Goal: Task Accomplishment & Management: Manage account settings

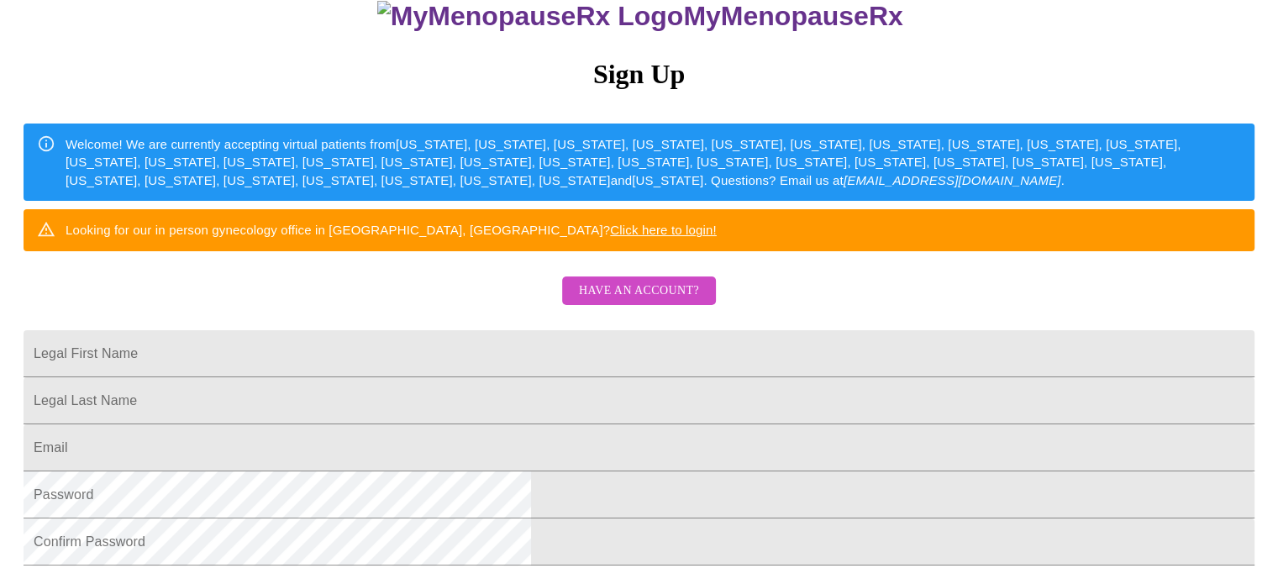
scroll to position [252, 0]
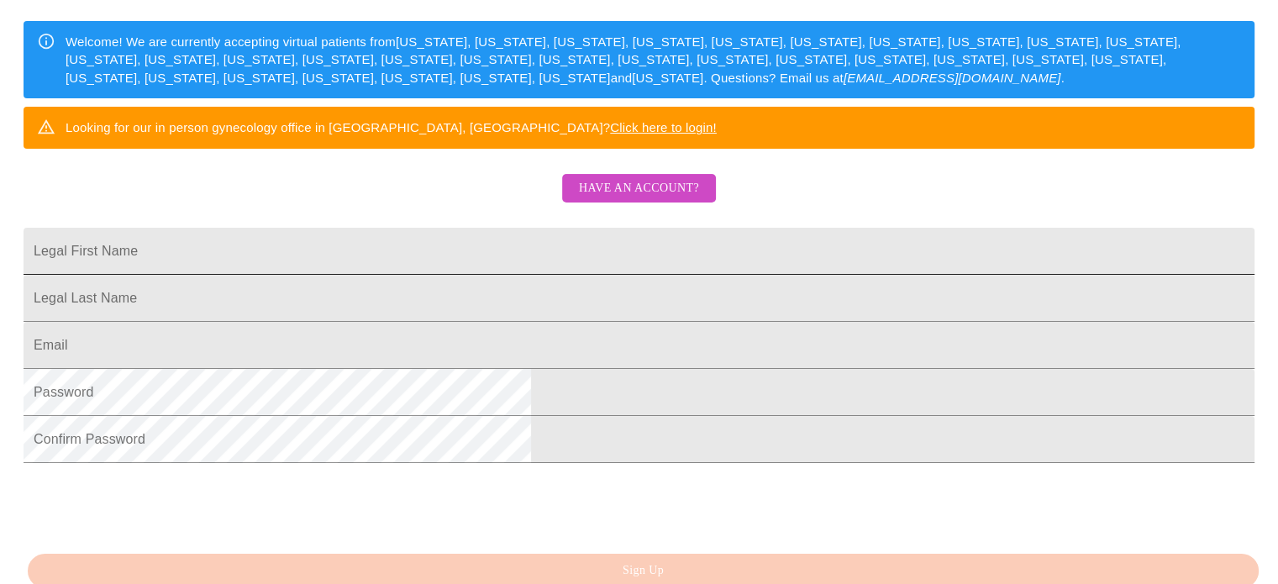
click at [533, 275] on input "Legal First Name" at bounding box center [639, 251] width 1231 height 47
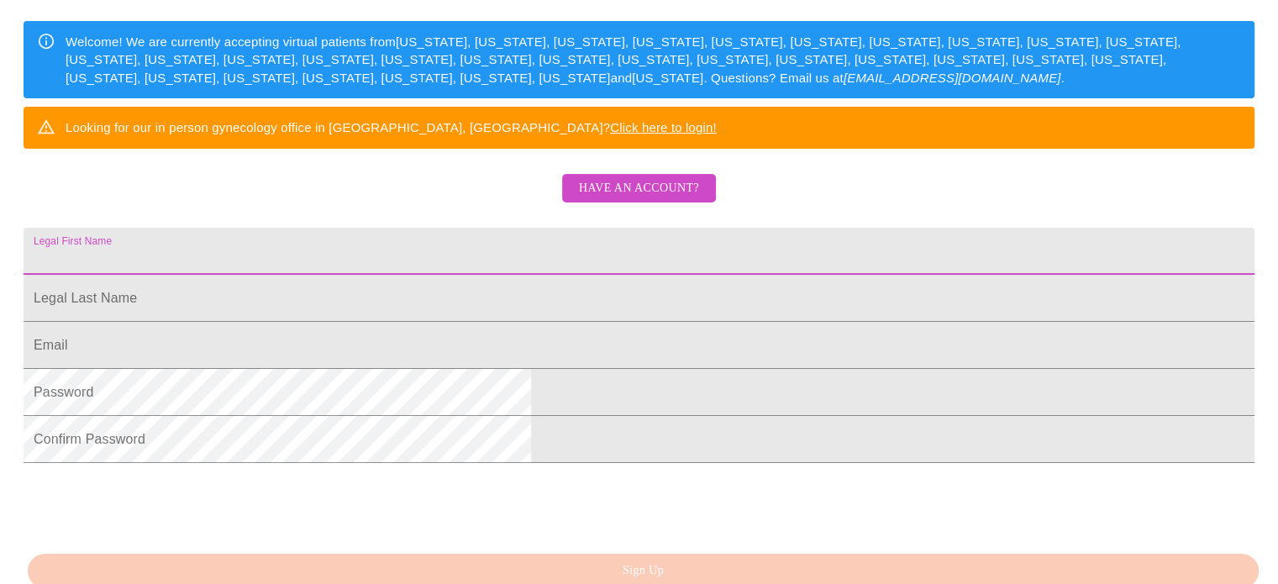
type input "u"
type input "[PERSON_NAME]"
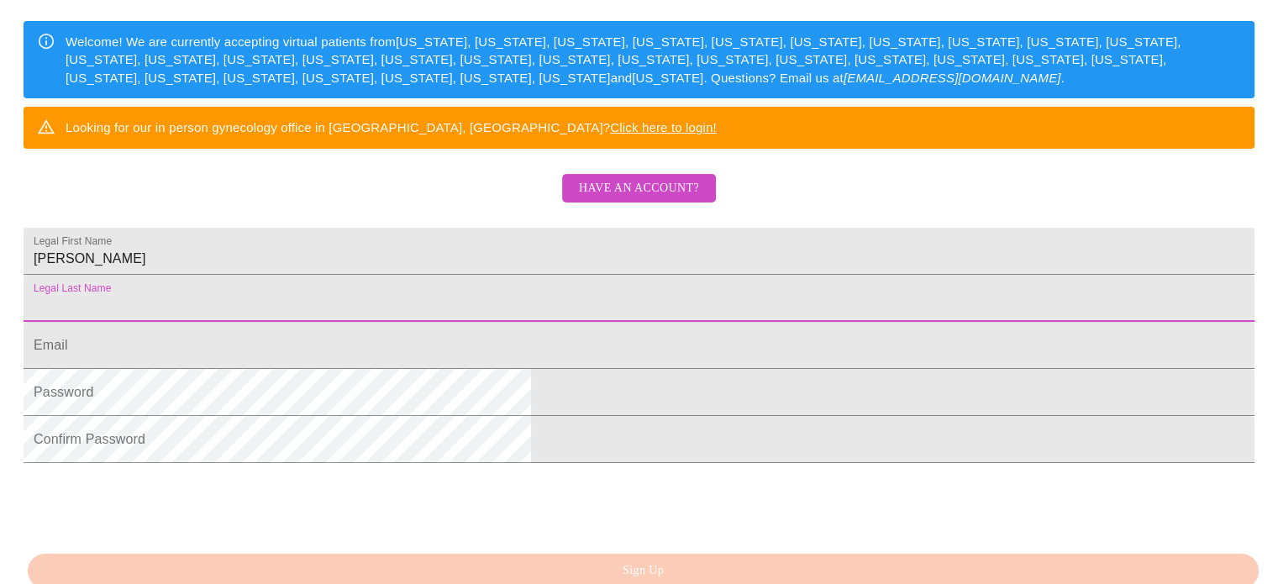
click at [509, 322] on input "Legal First Name" at bounding box center [639, 298] width 1231 height 47
type input "[PERSON_NAME]"
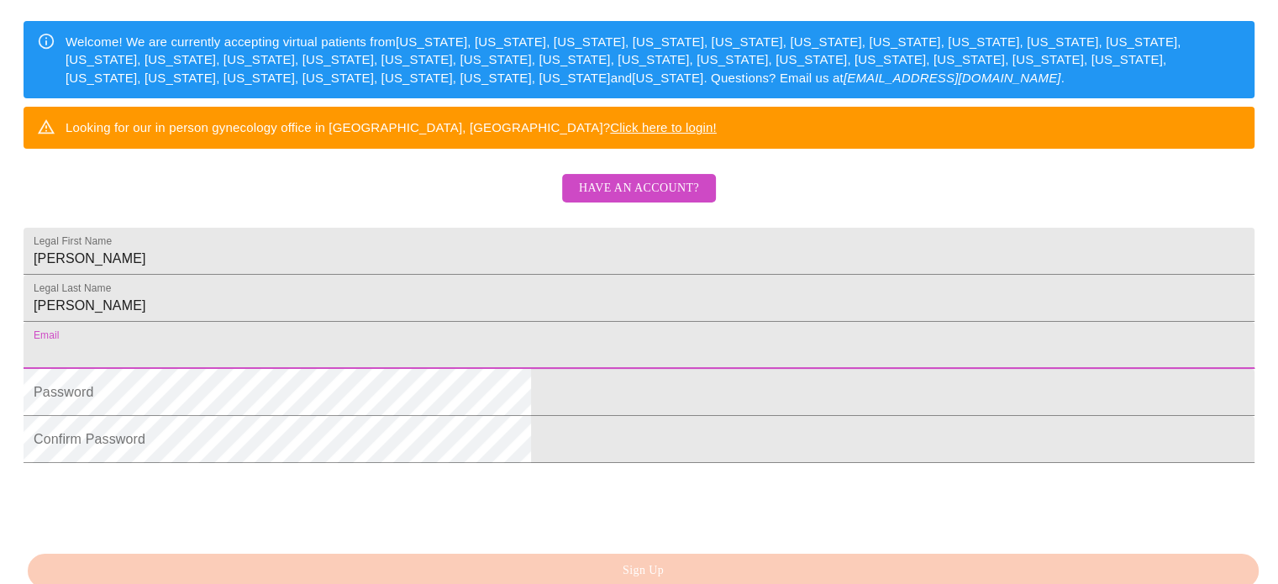
click at [484, 369] on input "Legal First Name" at bounding box center [639, 345] width 1231 height 47
type input "[EMAIL_ADDRESS][DOMAIN_NAME]"
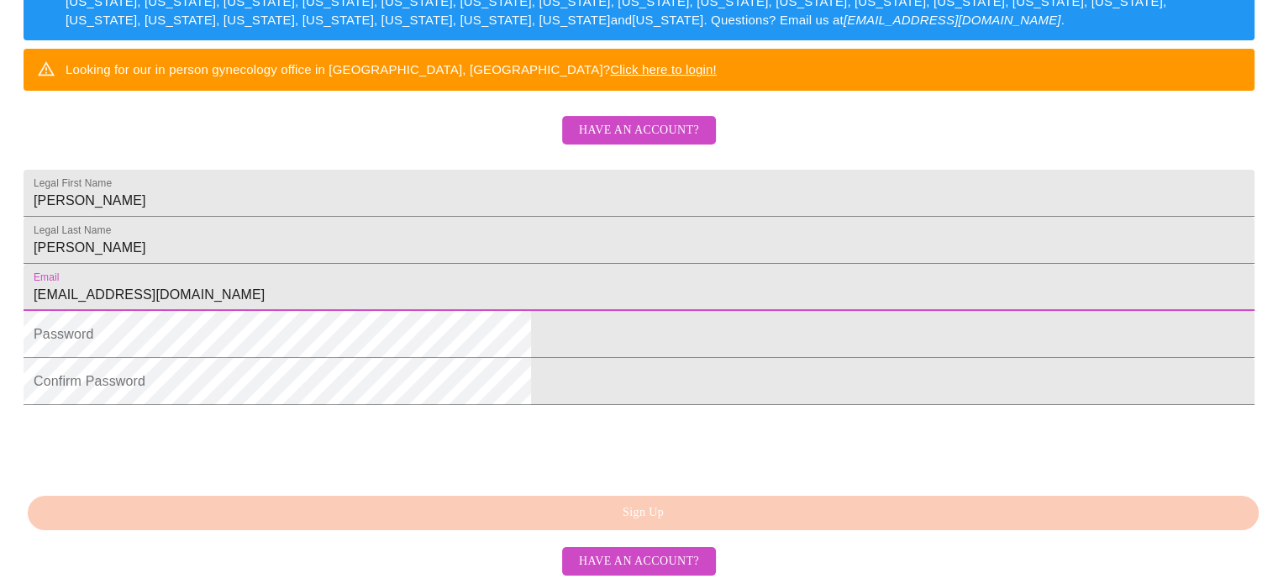
scroll to position [420, 0]
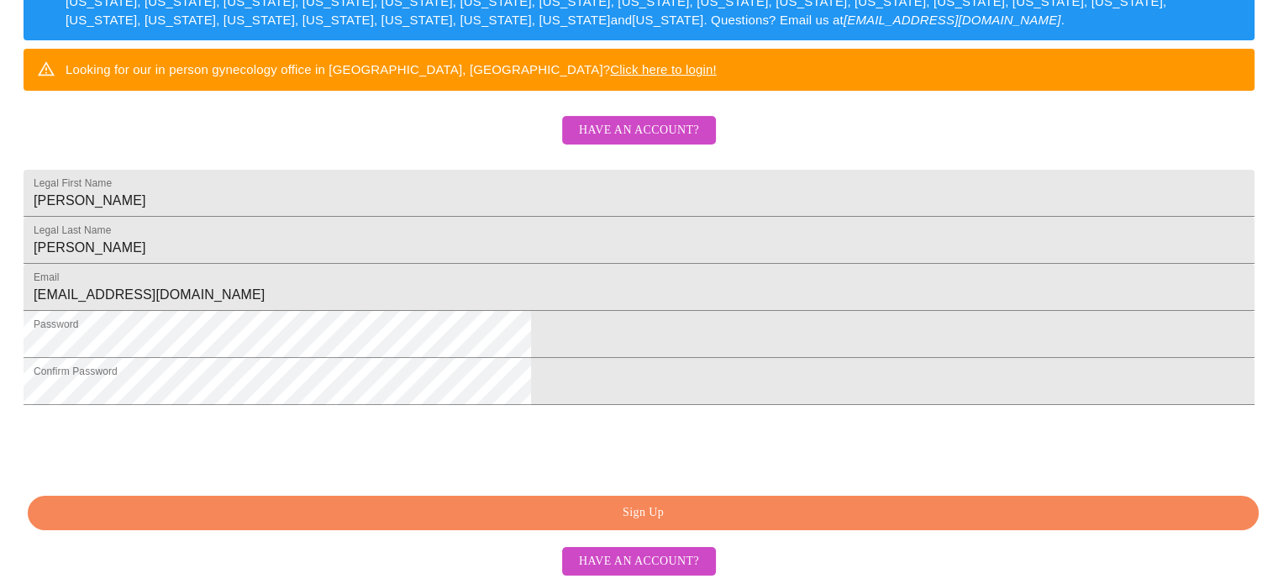
click at [252, 379] on html "MyMenopauseRx Sign Up Welcome! We are currently accepting virtual patients from…" at bounding box center [639, 47] width 1278 height 714
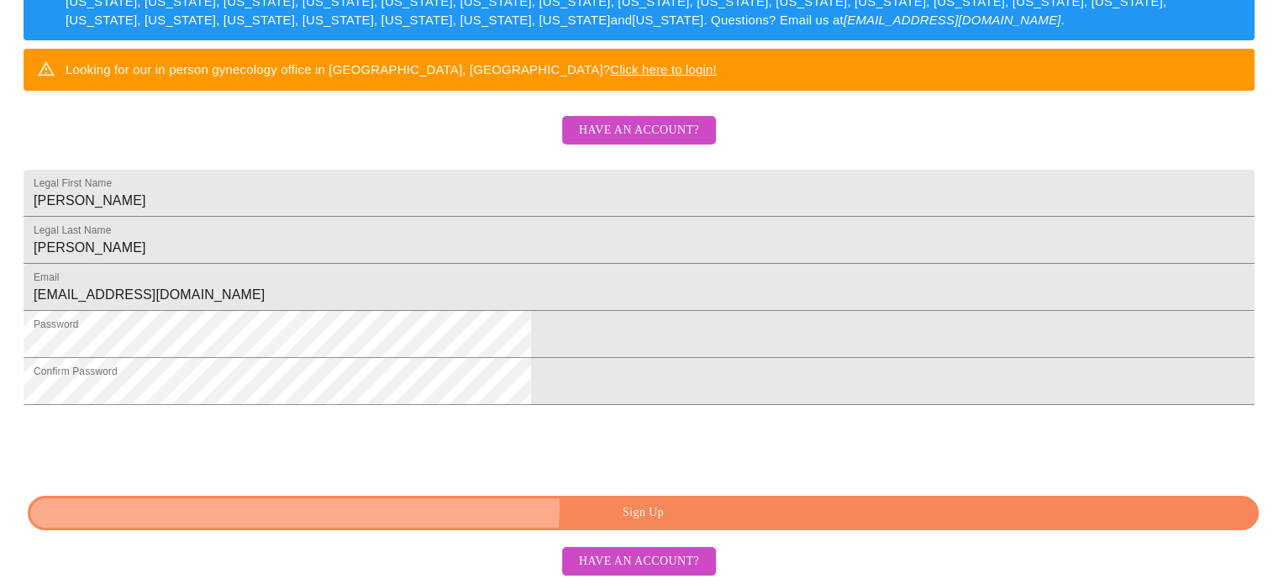
drag, startPoint x: 656, startPoint y: 507, endPoint x: 580, endPoint y: 477, distance: 81.2
click at [656, 508] on span "Sign Up" at bounding box center [643, 513] width 1193 height 21
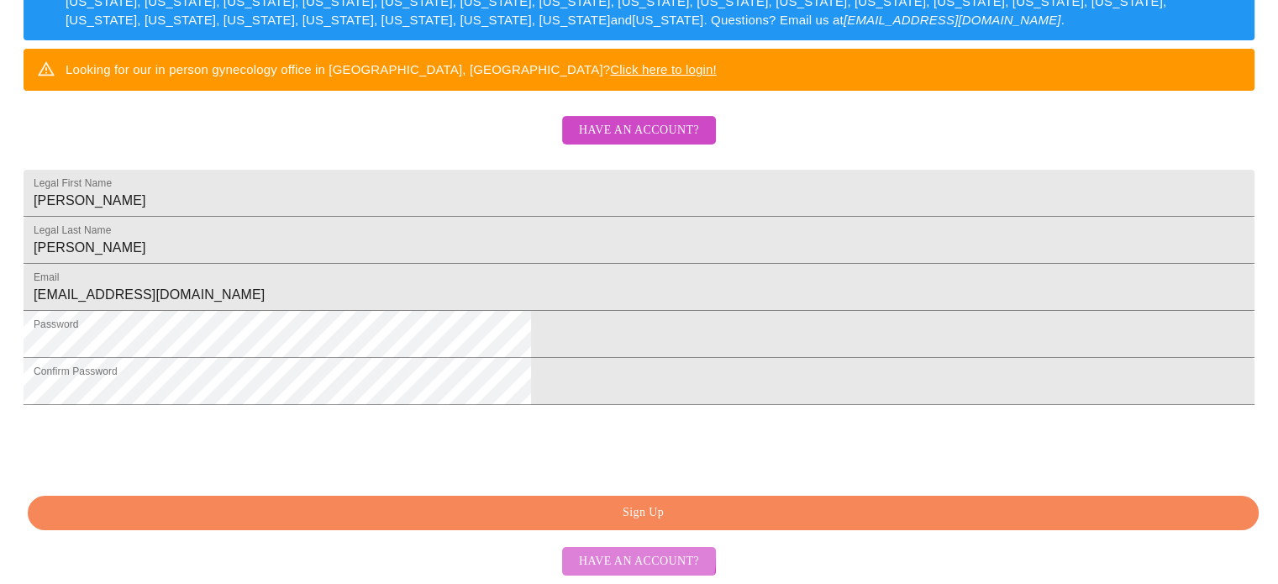
click at [601, 556] on span "Have an account?" at bounding box center [639, 561] width 120 height 21
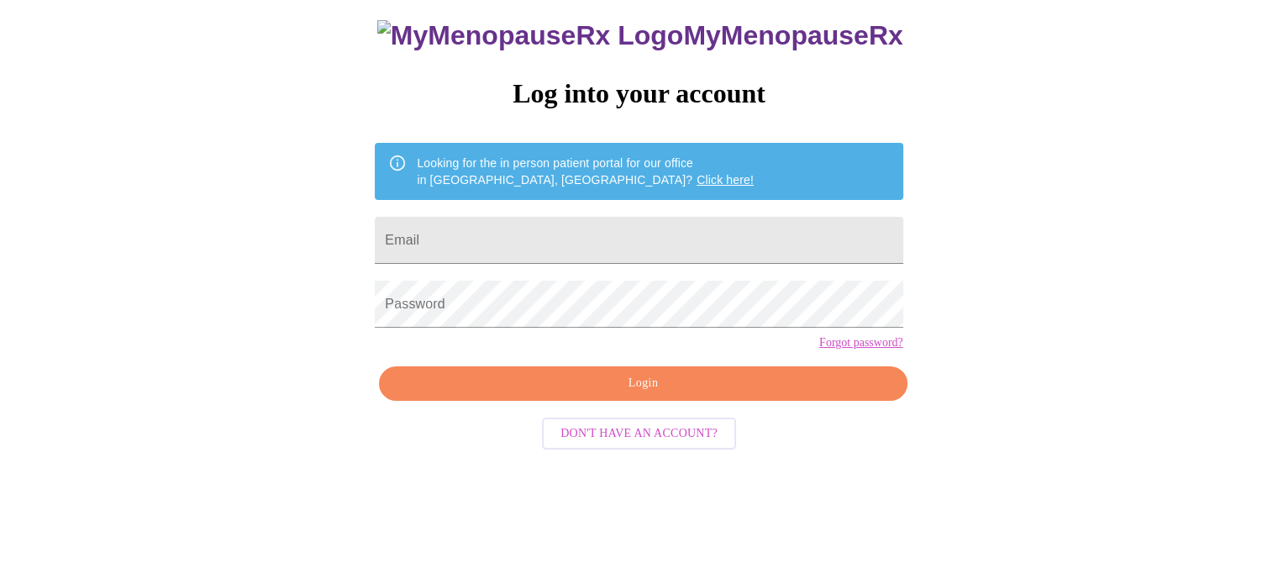
scroll to position [32, 0]
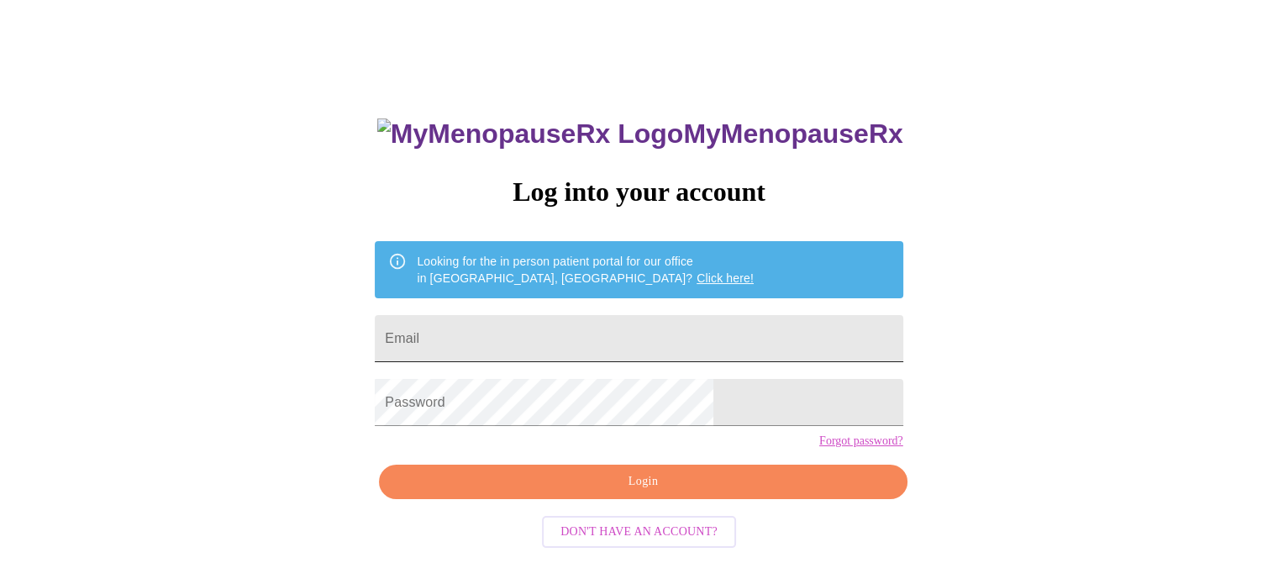
click at [610, 343] on input "Email" at bounding box center [639, 338] width 528 height 47
type input "[EMAIL_ADDRESS][DOMAIN_NAME]"
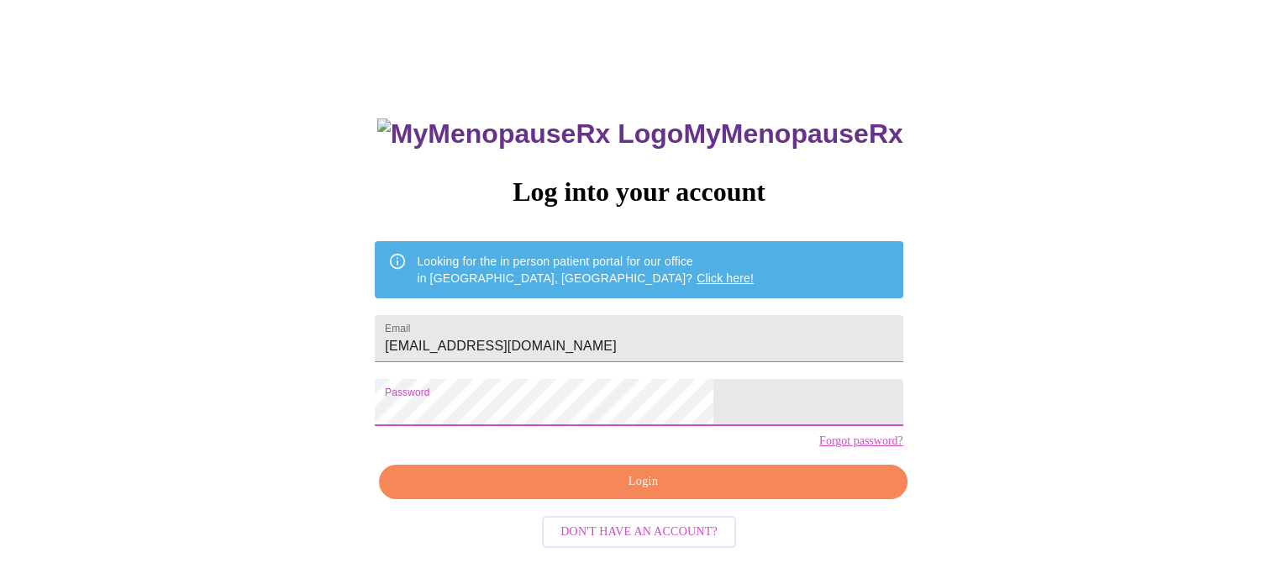
click at [637, 493] on span "Login" at bounding box center [642, 482] width 489 height 21
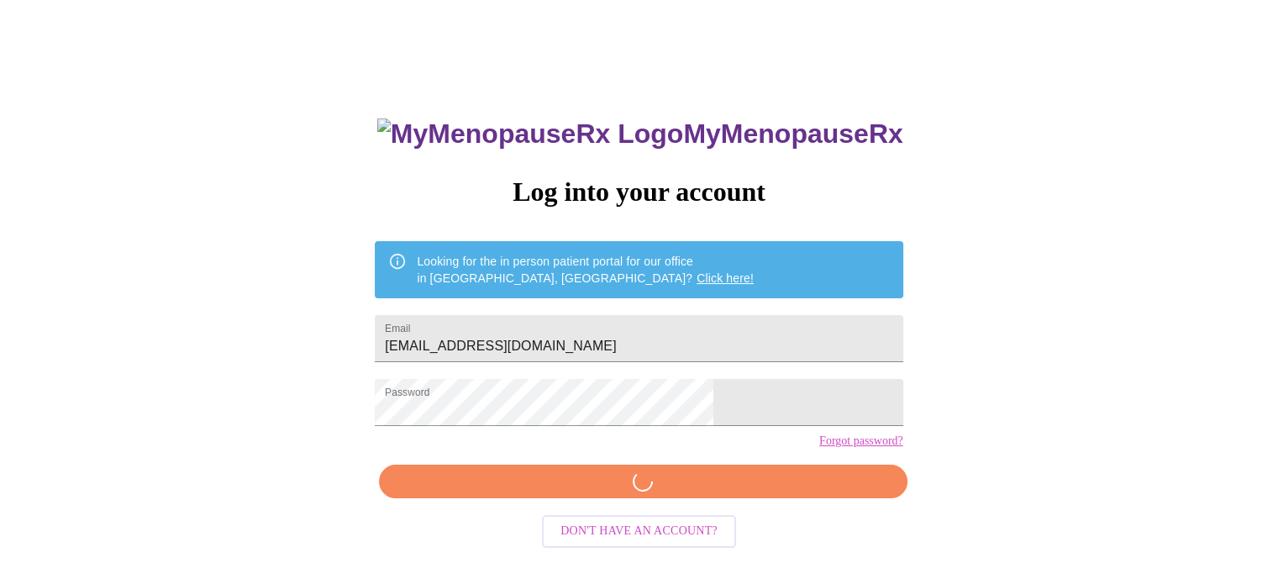
scroll to position [31, 0]
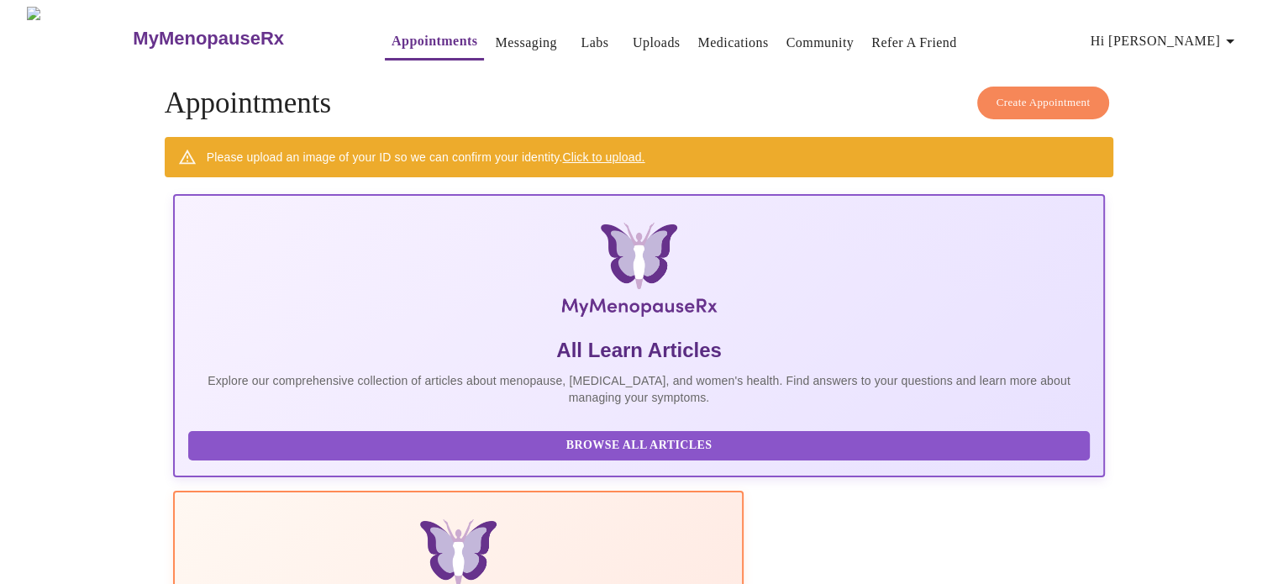
click at [495, 33] on link "Messaging" at bounding box center [525, 43] width 61 height 24
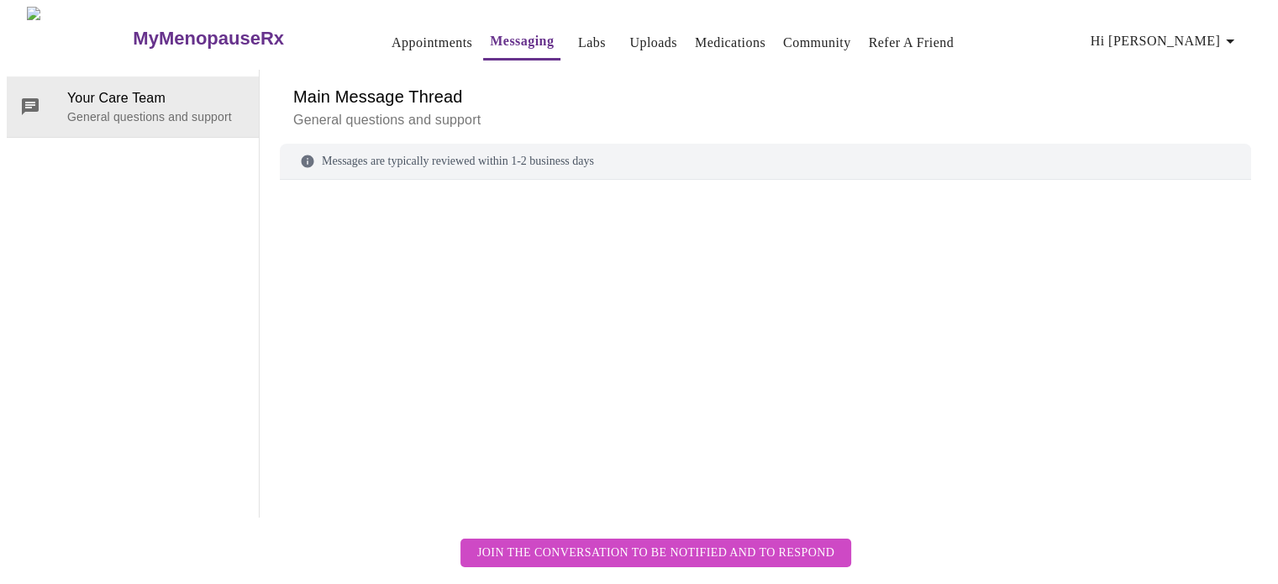
scroll to position [63, 0]
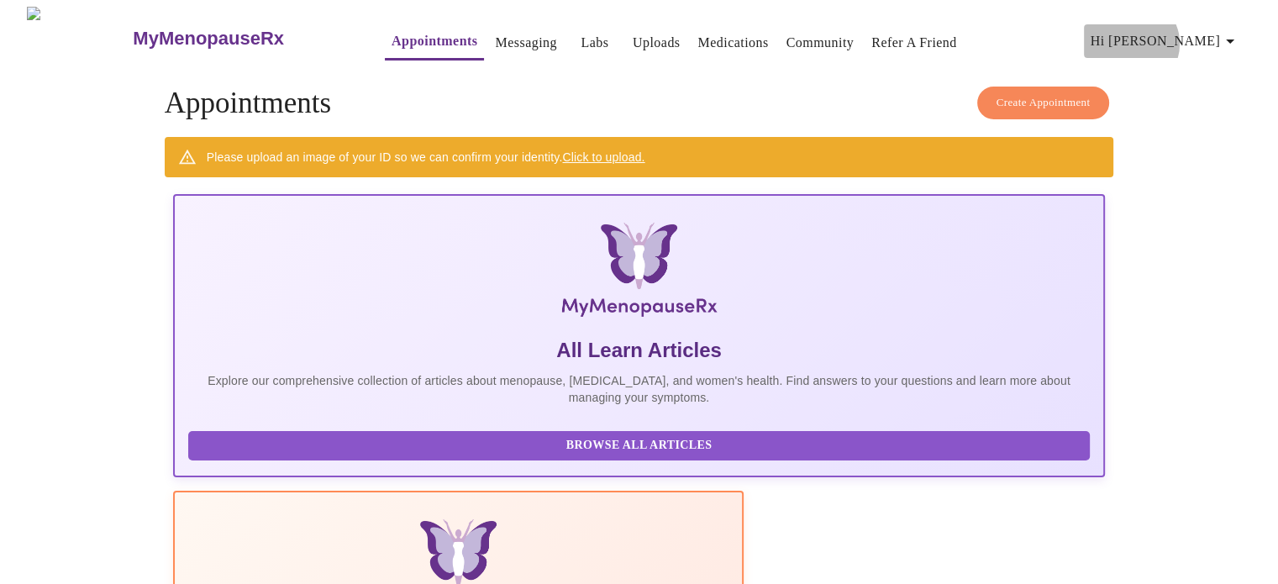
click at [1212, 38] on span "Hi [PERSON_NAME]" at bounding box center [1166, 41] width 150 height 24
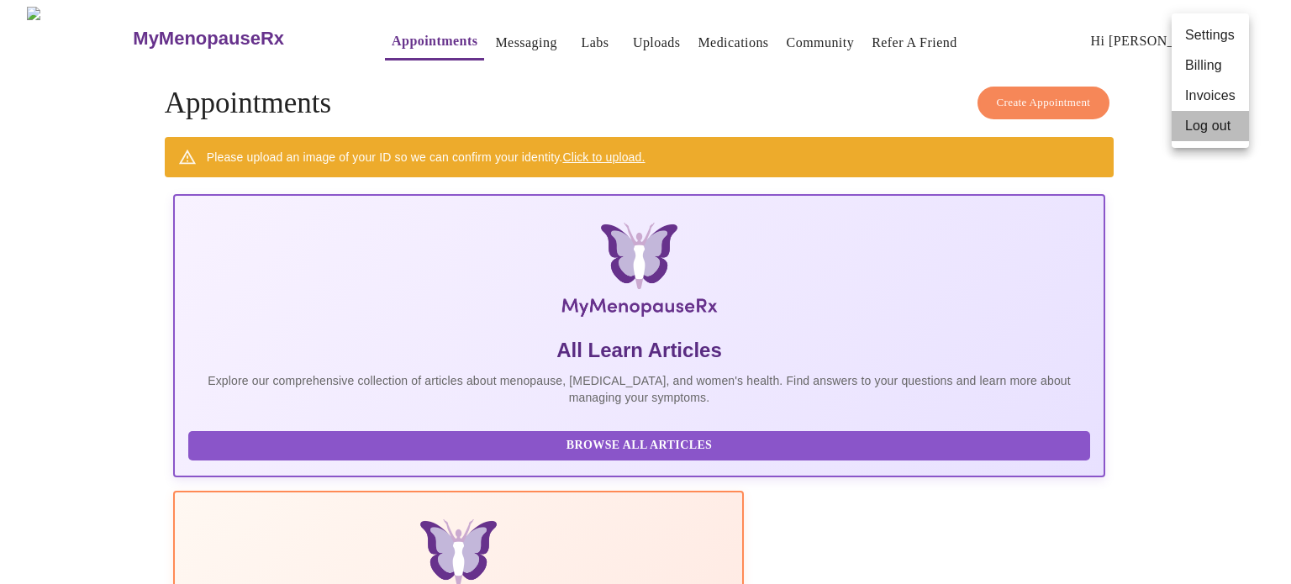
click at [1206, 128] on li "Log out" at bounding box center [1210, 126] width 77 height 30
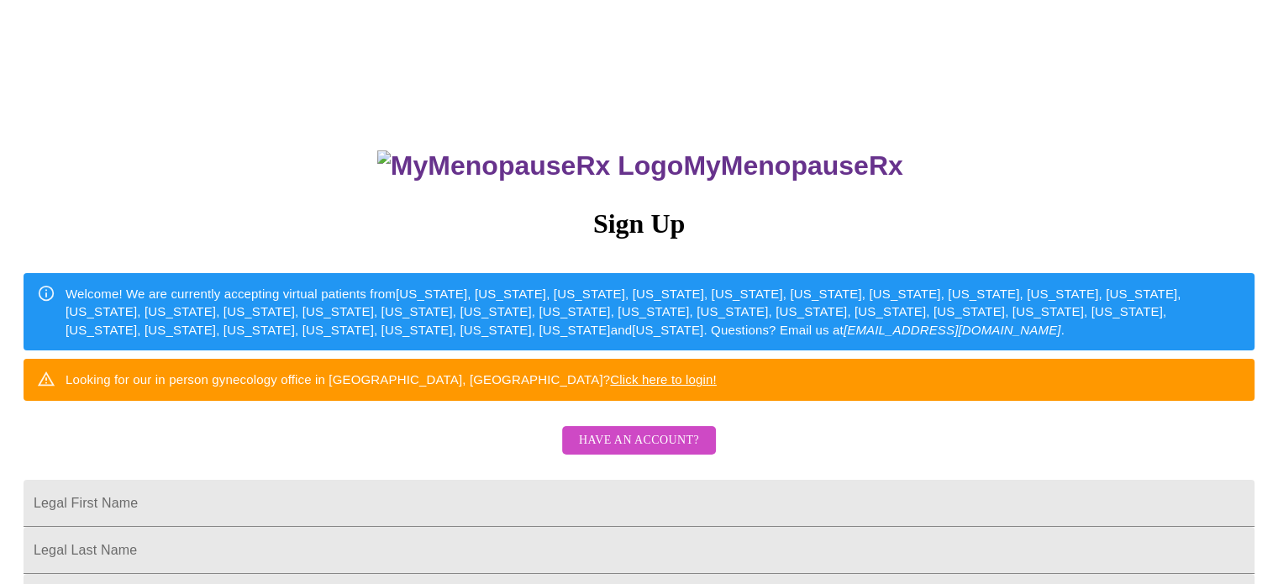
scroll to position [439, 0]
